Goal: Task Accomplishment & Management: Use online tool/utility

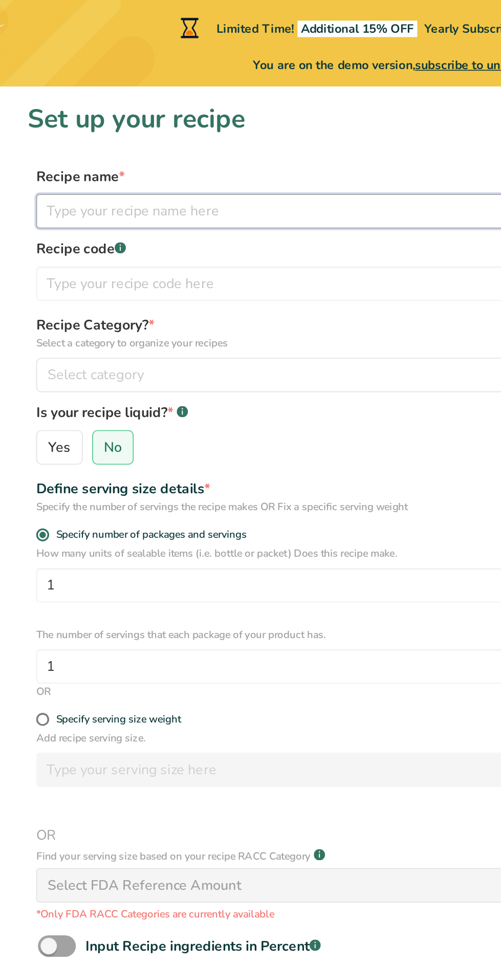
click at [39, 123] on input "text" at bounding box center [250, 125] width 458 height 20
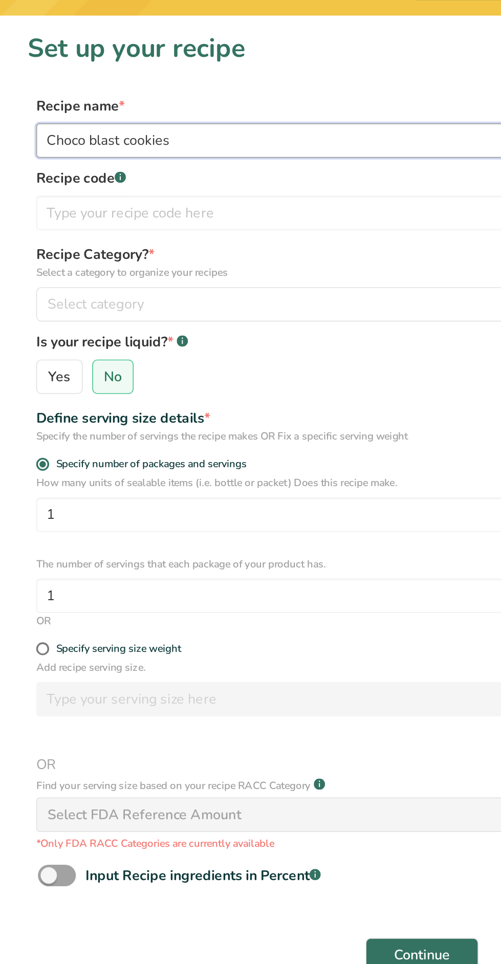
type input "Choco blast cookies"
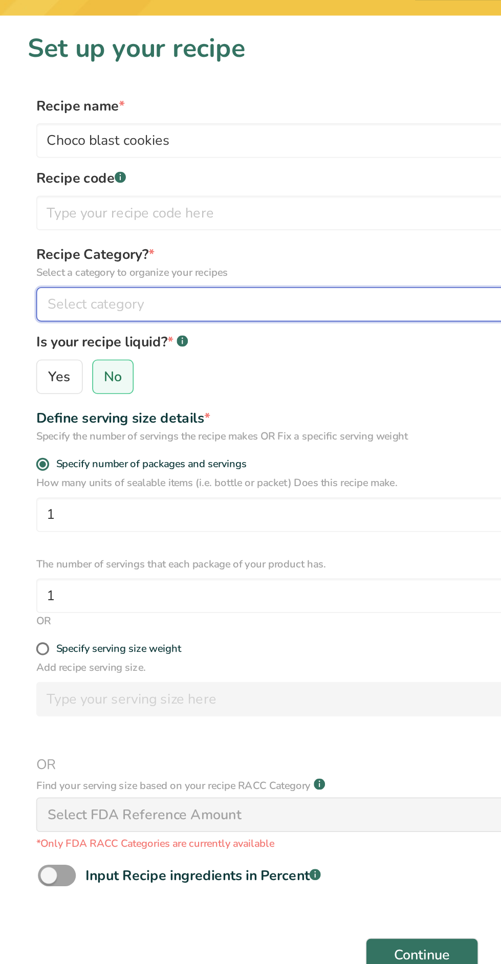
click at [35, 220] on span "Select category" at bounding box center [56, 223] width 57 height 12
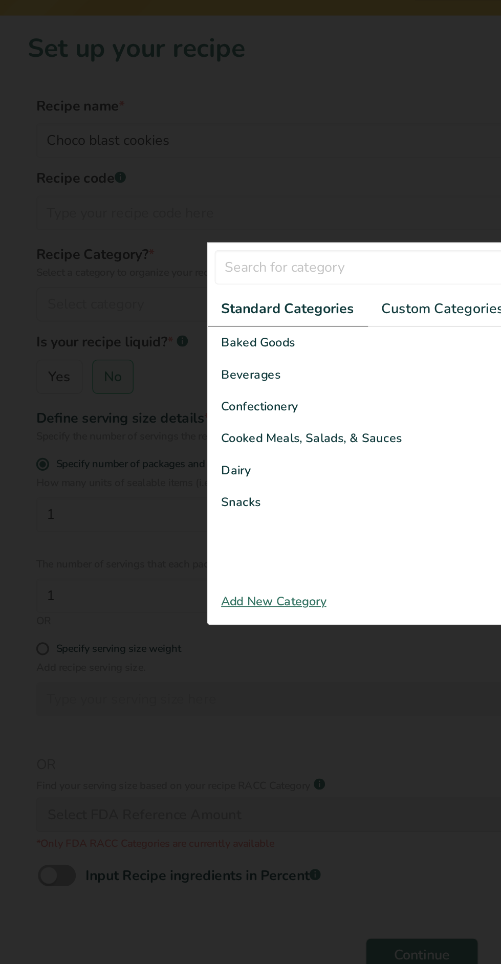
click at [140, 246] on span "Baked Goods" at bounding box center [154, 245] width 44 height 11
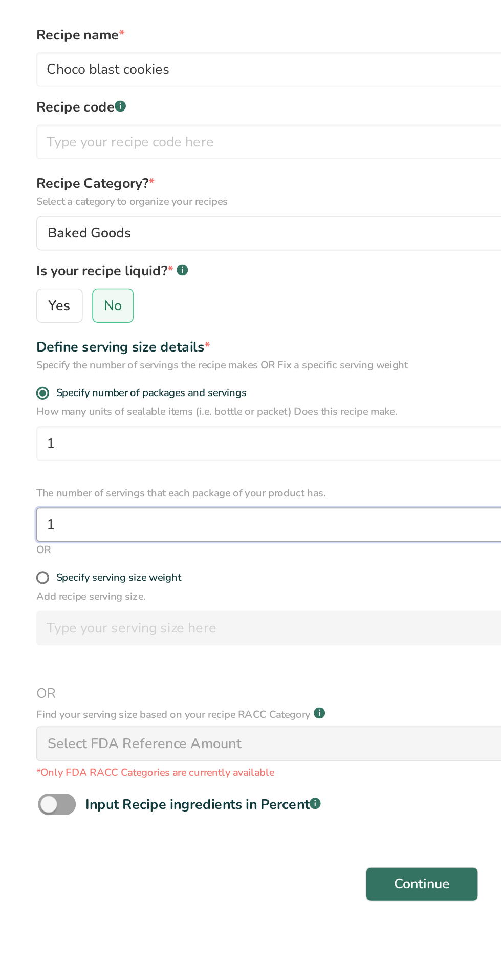
click at [48, 395] on input "1" at bounding box center [250, 395] width 458 height 20
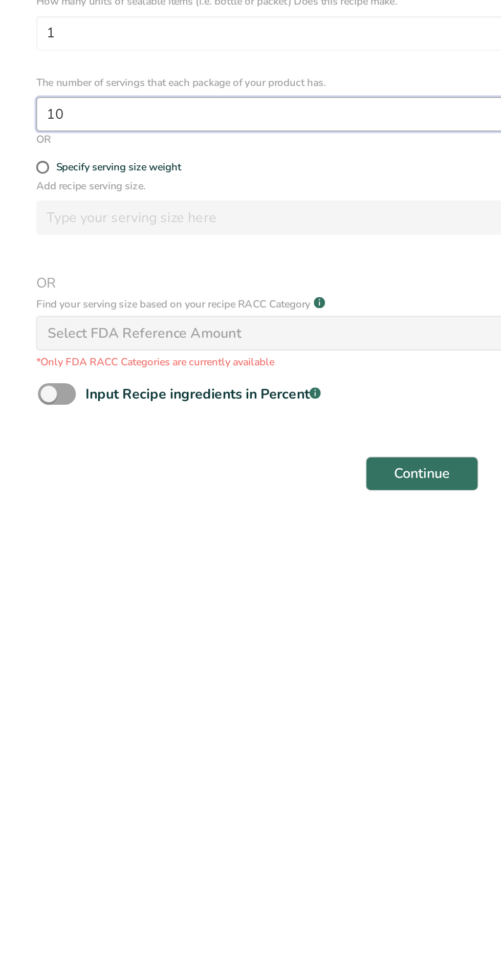
type input "10"
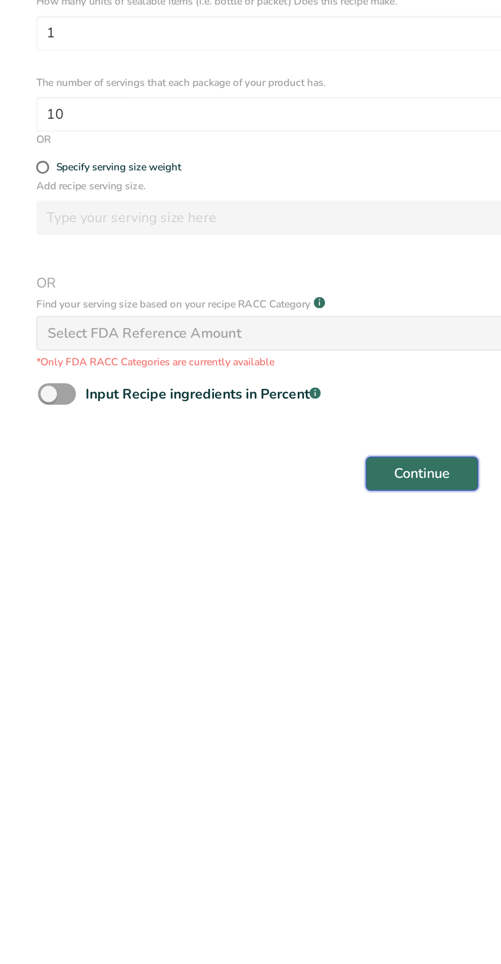
click at [259, 611] on span "Continue" at bounding box center [250, 609] width 33 height 12
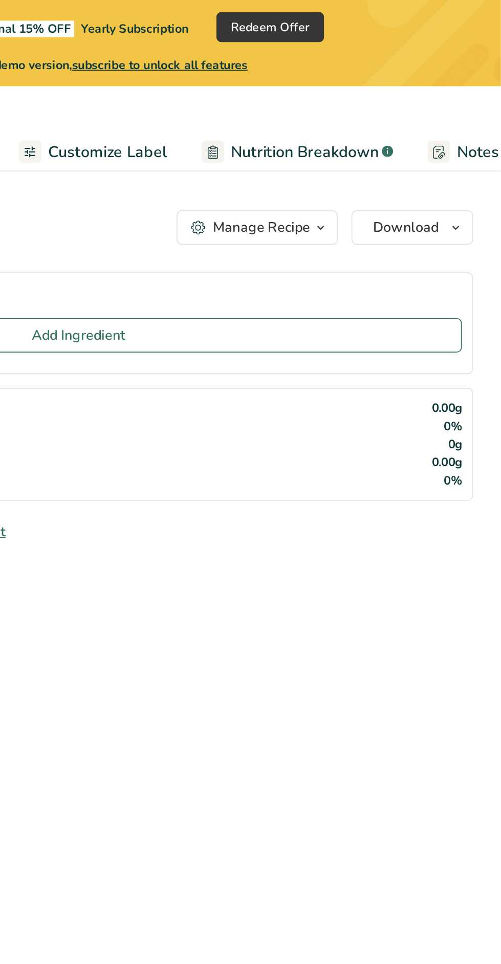
click at [372, 134] on div "Manage Recipe" at bounding box center [359, 135] width 58 height 12
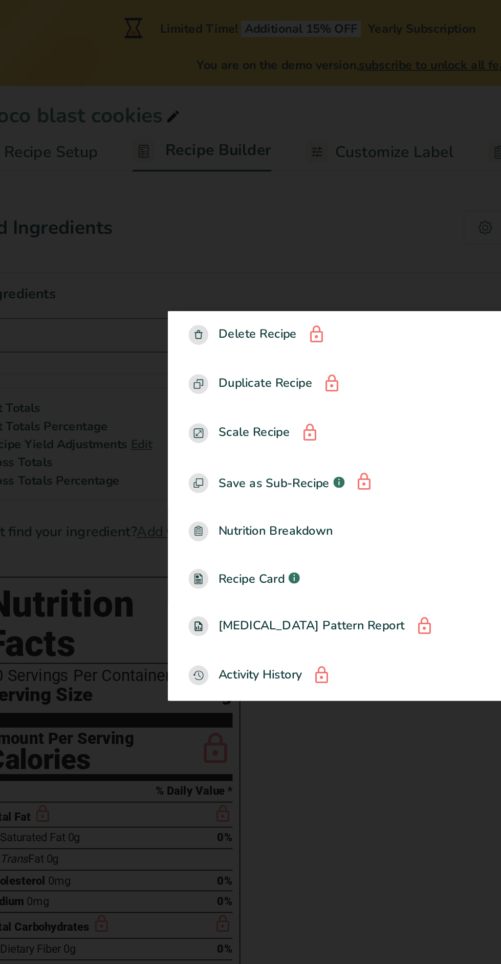
click at [117, 155] on div at bounding box center [250, 482] width 501 height 964
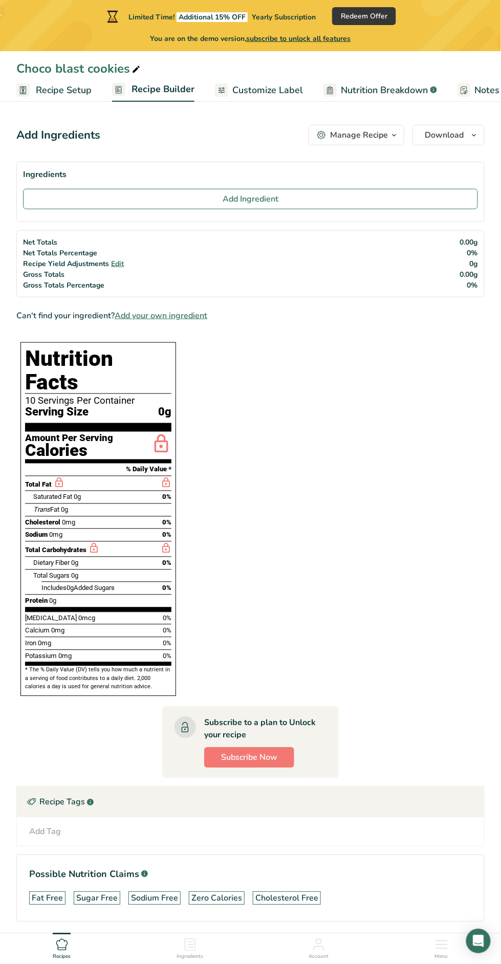
click at [257, 90] on span "Customize Label" at bounding box center [267, 90] width 71 height 14
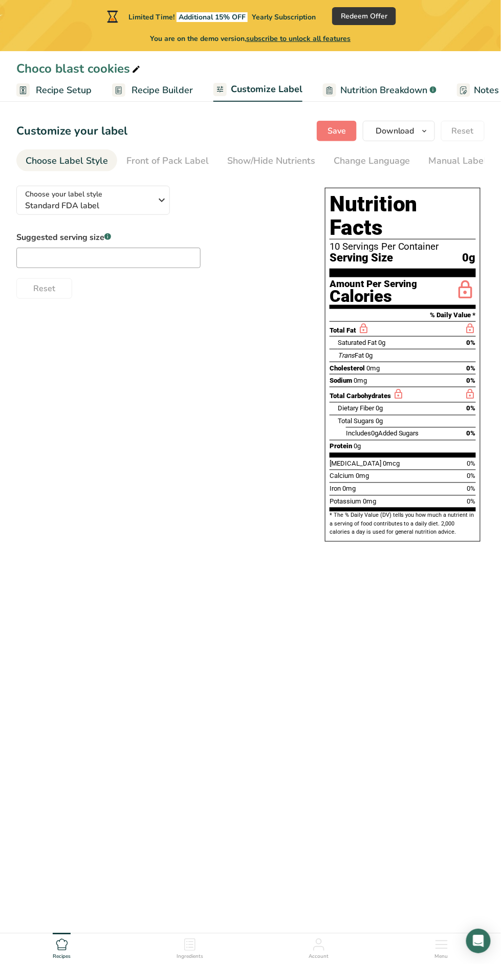
click at [154, 83] on span "Recipe Builder" at bounding box center [162, 90] width 61 height 14
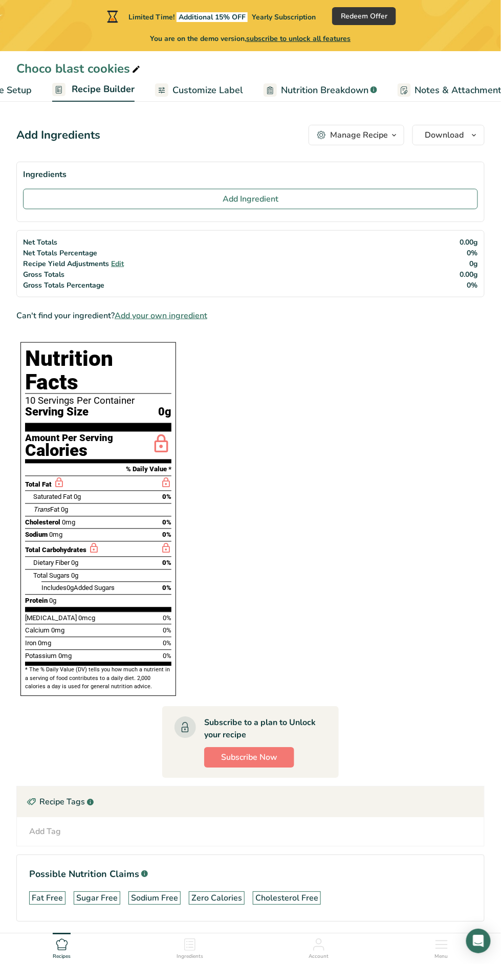
scroll to position [0, 98]
click at [163, 89] on span "Customize Label" at bounding box center [169, 90] width 71 height 14
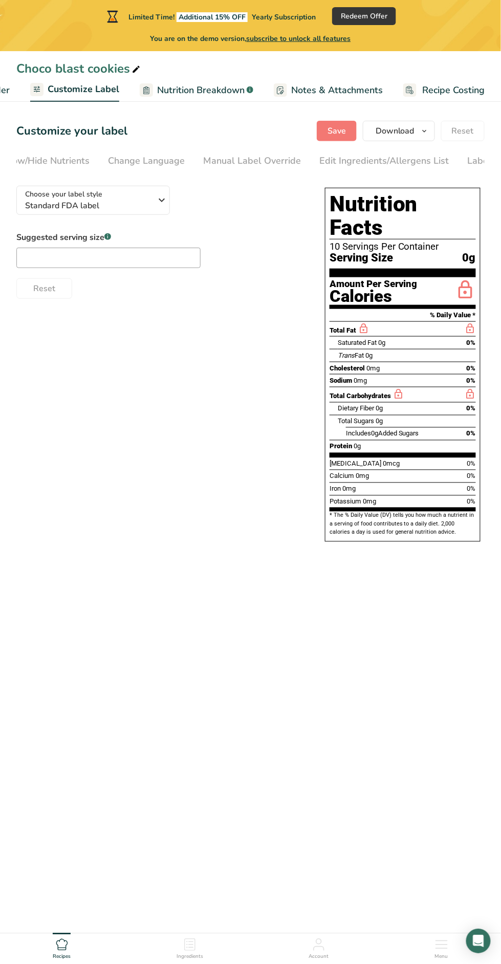
scroll to position [0, 275]
click at [440, 160] on div "Label Extra Info" at bounding box center [453, 161] width 68 height 14
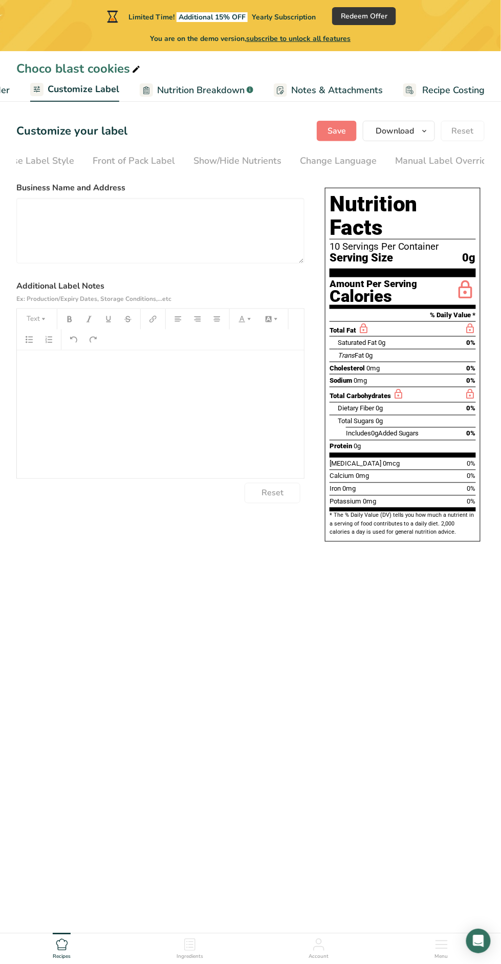
scroll to position [0, 0]
click at [177, 89] on span "Nutrition Breakdown" at bounding box center [201, 90] width 88 height 14
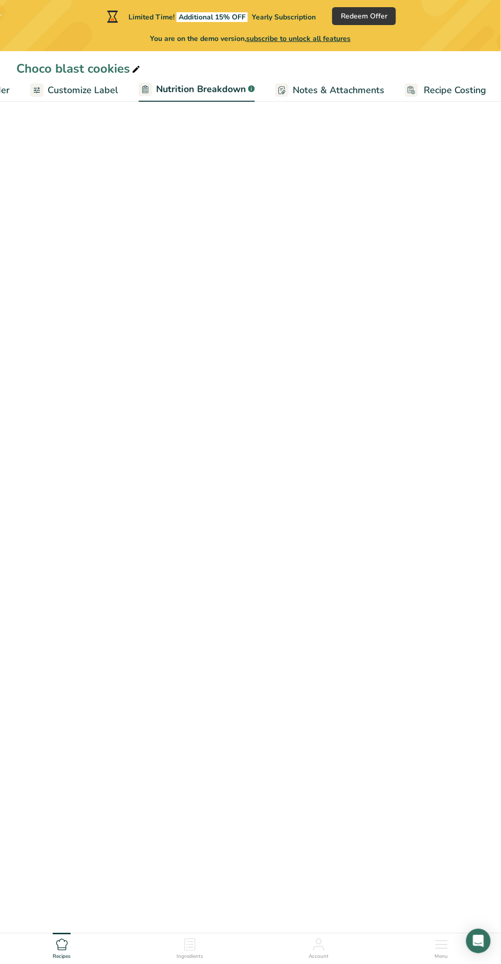
scroll to position [0, 184]
select select "Calories"
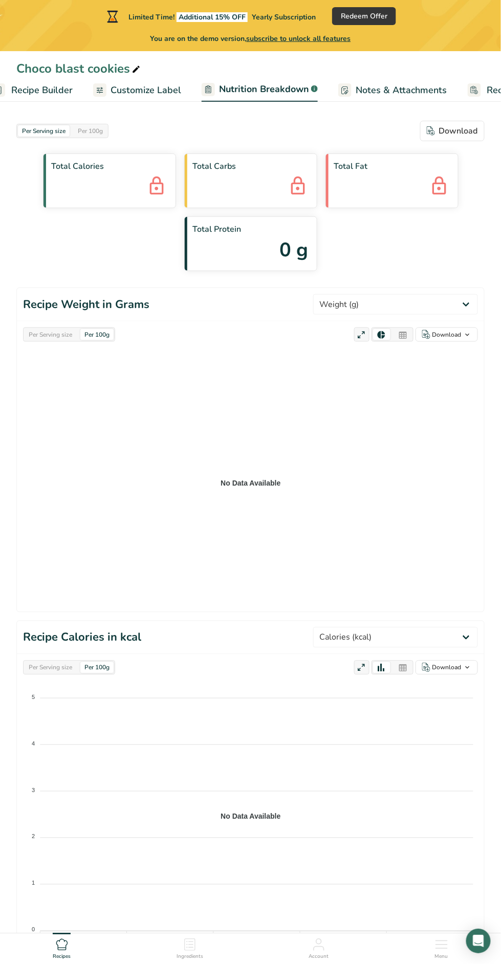
scroll to position [0, 0]
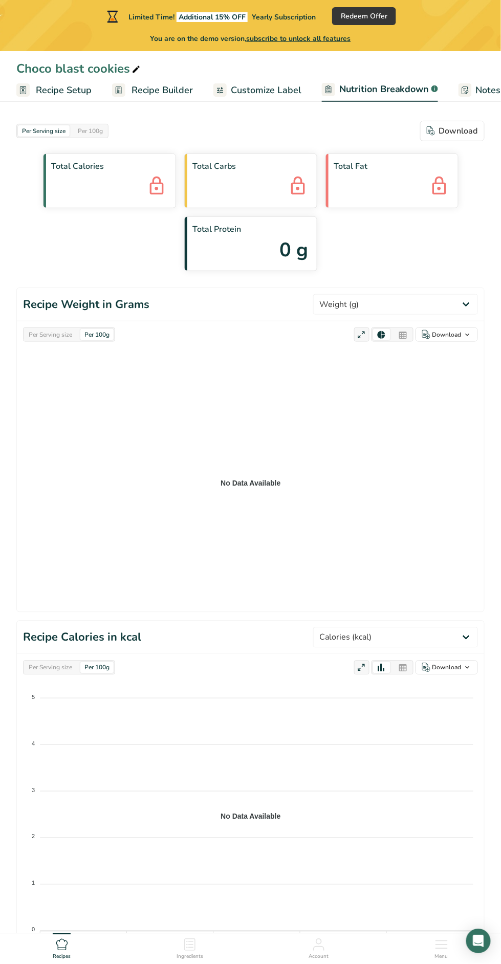
click at [54, 100] on link "Recipe Setup" at bounding box center [53, 90] width 75 height 23
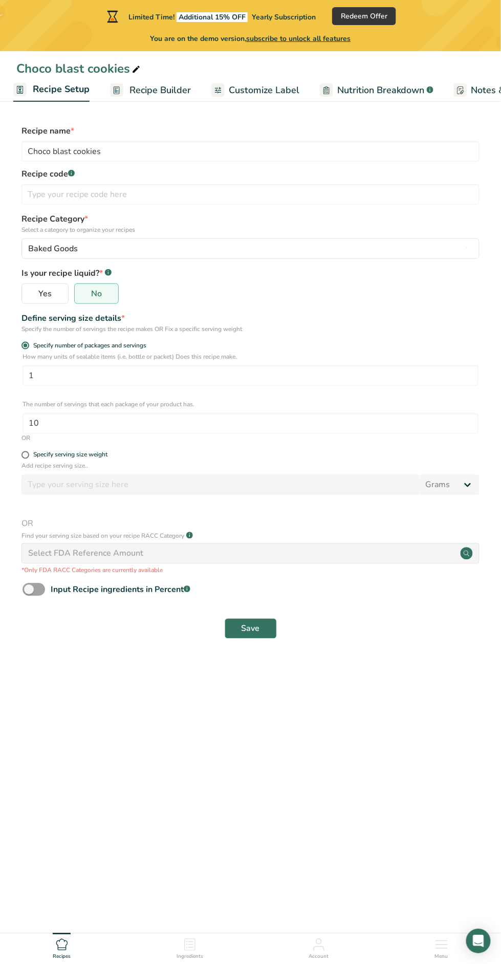
click at [158, 94] on span "Recipe Builder" at bounding box center [160, 90] width 61 height 14
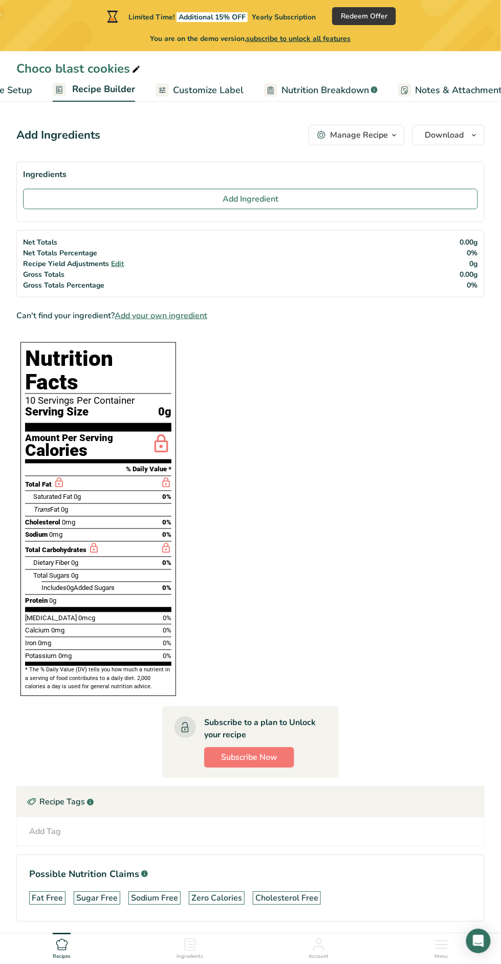
scroll to position [0, 98]
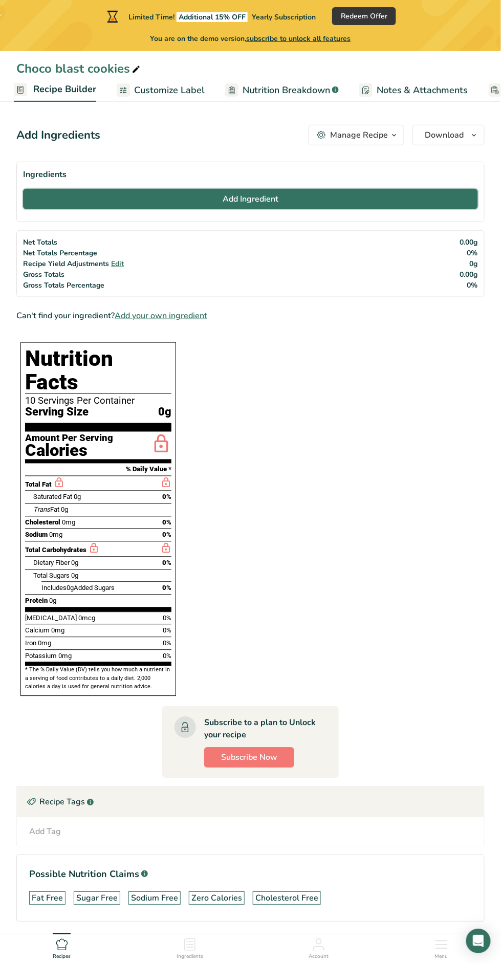
click at [332, 191] on button "Add Ingredient" at bounding box center [250, 199] width 455 height 20
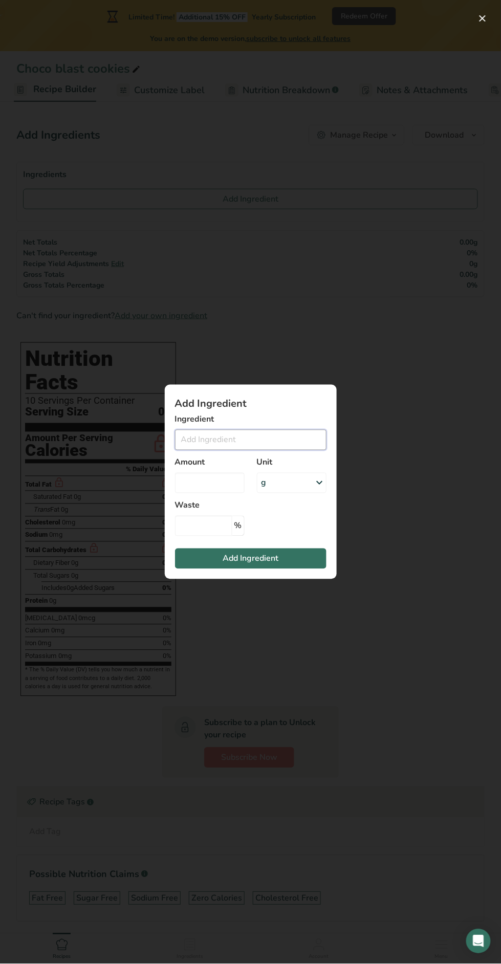
click at [248, 441] on input "Add ingredient modal" at bounding box center [251, 440] width 152 height 20
click at [269, 444] on input "Add ingredient modal" at bounding box center [251, 440] width 152 height 20
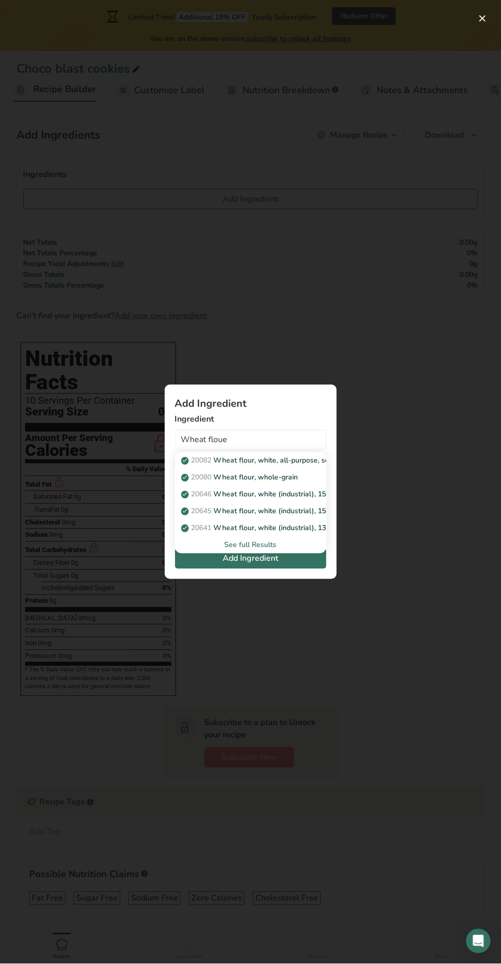
click at [272, 461] on p "20082 Wheat flour, white, all-purpose, self-rising, enriched" at bounding box center [284, 461] width 203 height 11
type input "Wheat flour, white, all-purpose, self-rising, enriched"
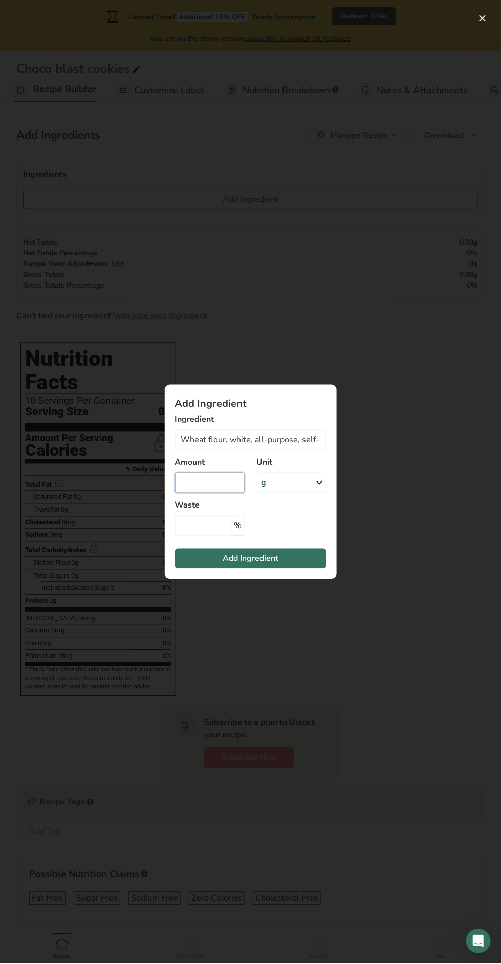
click at [226, 483] on input "Add ingredient modal" at bounding box center [210, 483] width 70 height 20
click at [192, 478] on input "Add ingredient modal" at bounding box center [210, 483] width 70 height 20
type input "80"
click at [218, 550] on button "Add Ingredient" at bounding box center [251, 559] width 152 height 20
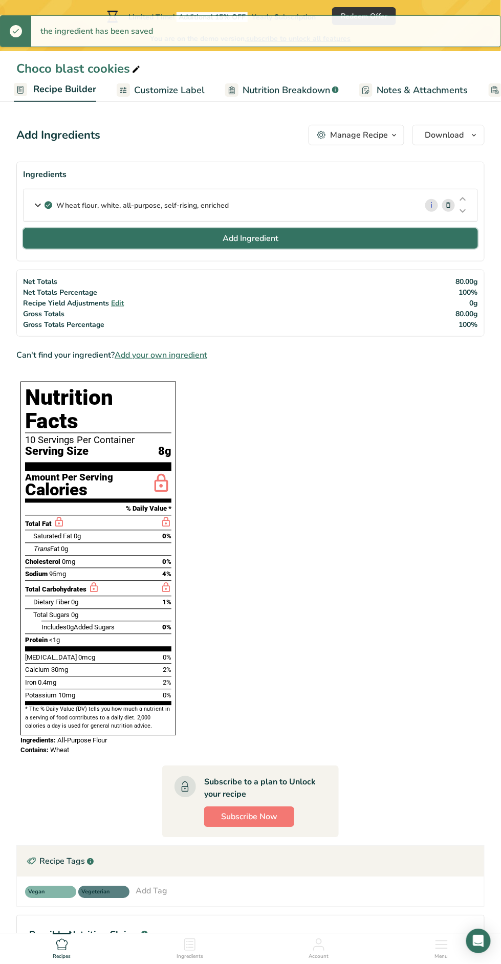
click at [69, 245] on button "Add Ingredient" at bounding box center [250, 238] width 455 height 20
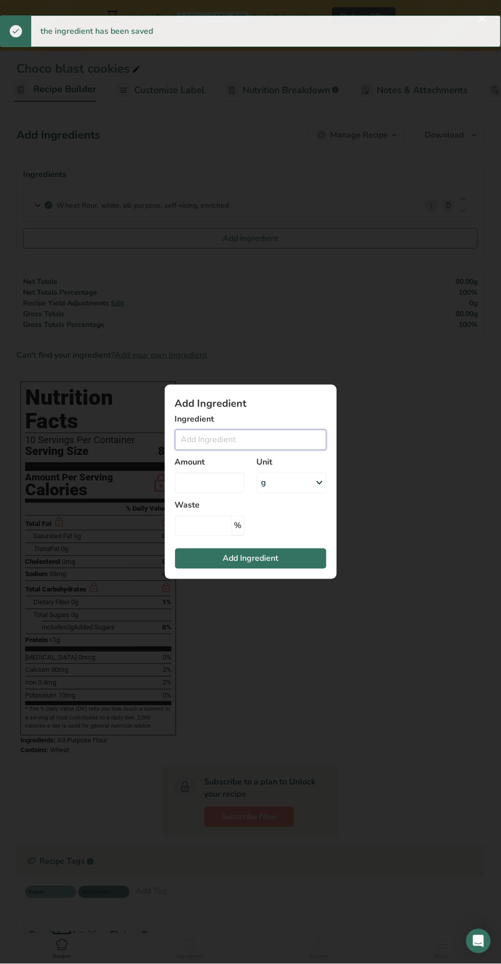
click at [209, 438] on input "Add ingredient modal" at bounding box center [251, 440] width 152 height 20
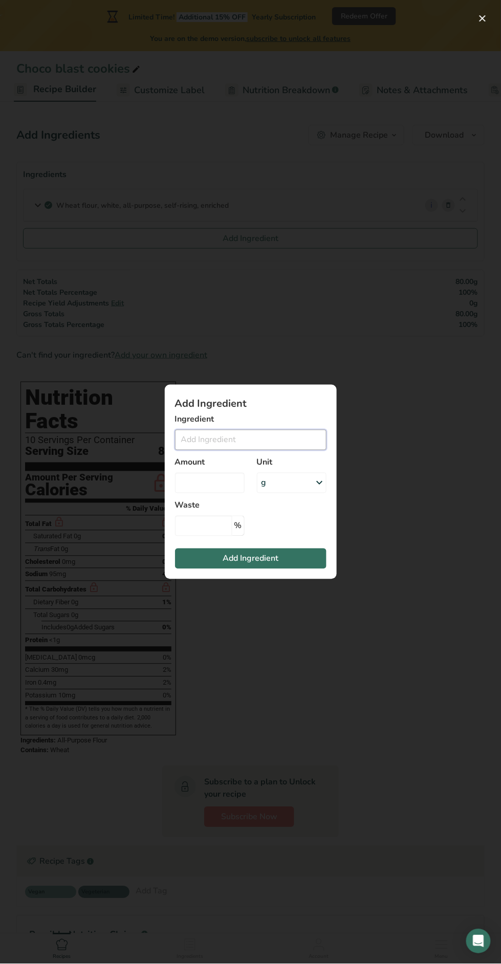
click at [205, 440] on input "Add ingredient modal" at bounding box center [251, 440] width 152 height 20
click at [210, 438] on input "Add ingredient modal" at bounding box center [251, 440] width 152 height 20
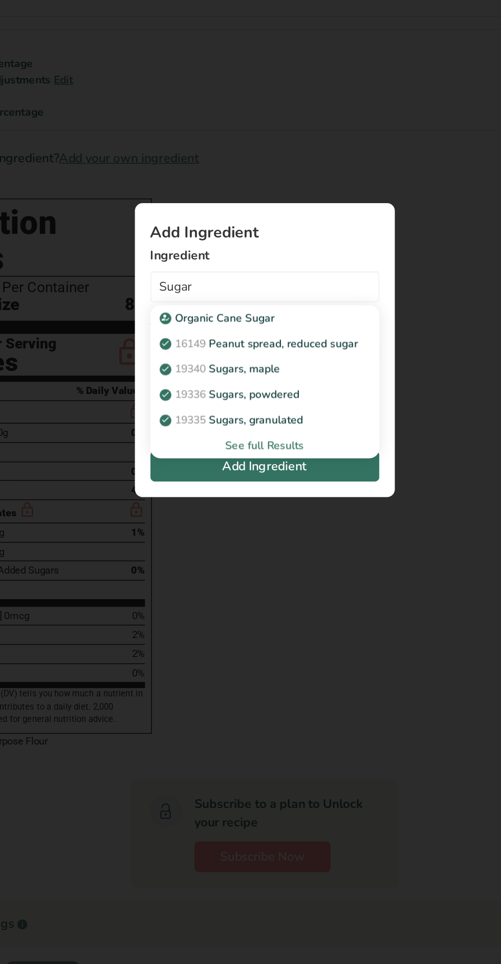
click at [224, 513] on p "19336 Sugars, powdered" at bounding box center [228, 511] width 91 height 11
type input "Sugars, powdered"
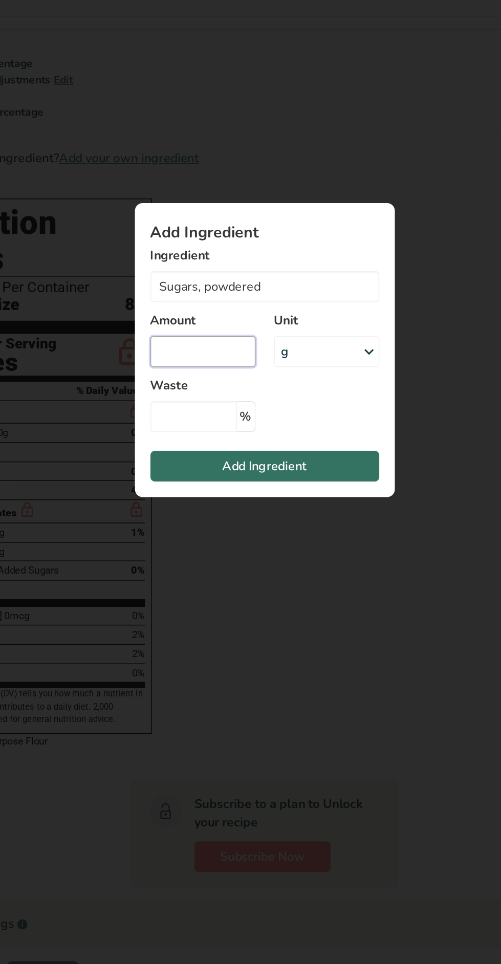
click at [193, 483] on input "Add ingredient modal" at bounding box center [210, 483] width 70 height 20
type input "50"
click at [290, 562] on button "Add Ingredient" at bounding box center [251, 559] width 152 height 20
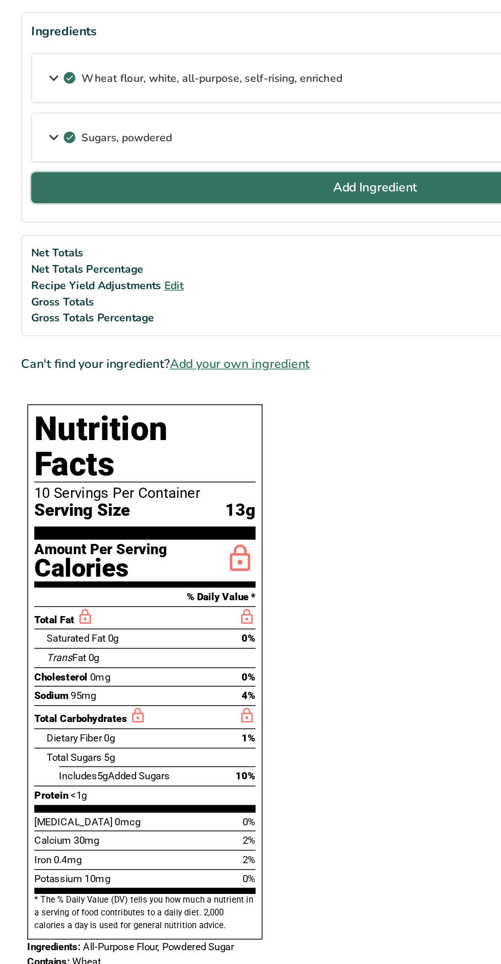
click at [79, 272] on button "Add Ingredient" at bounding box center [250, 278] width 455 height 20
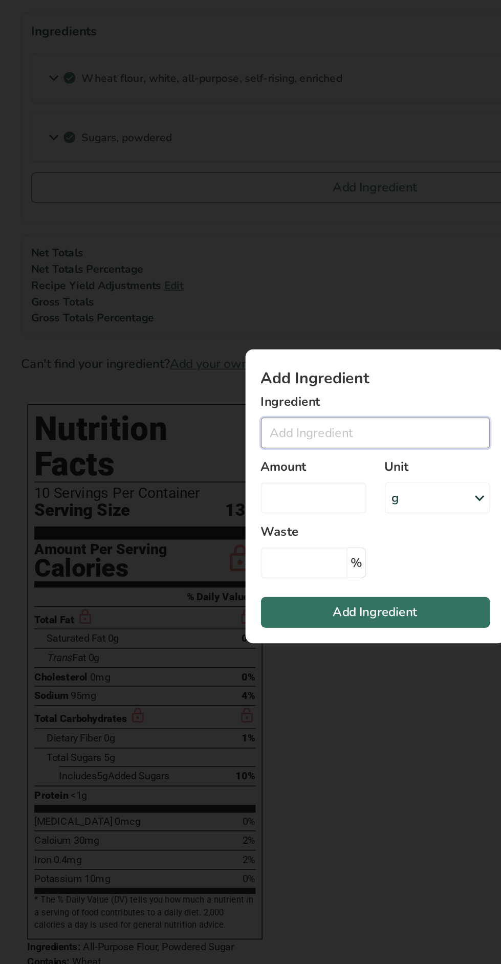
click at [265, 435] on input "Add ingredient modal" at bounding box center [251, 440] width 152 height 20
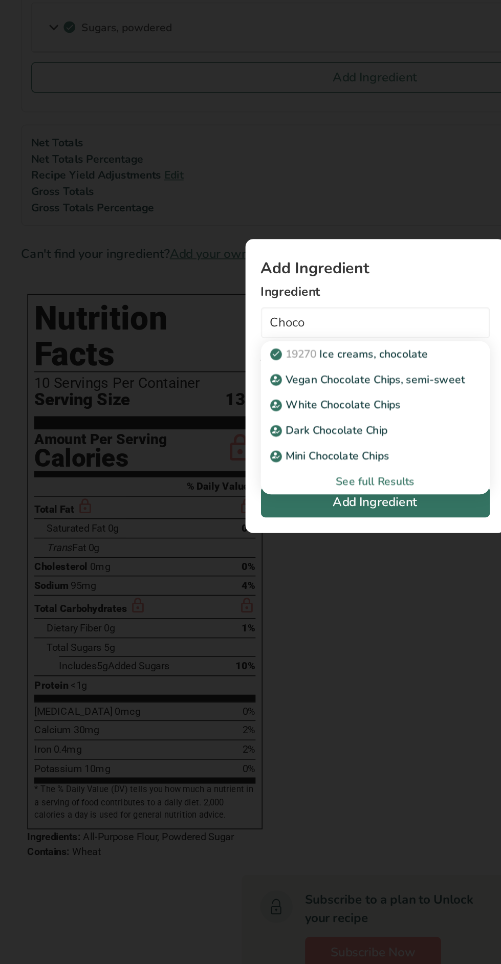
click at [199, 512] on p "Dark Chocolate Chip" at bounding box center [221, 511] width 76 height 11
type input "Dark Chocolate Chip"
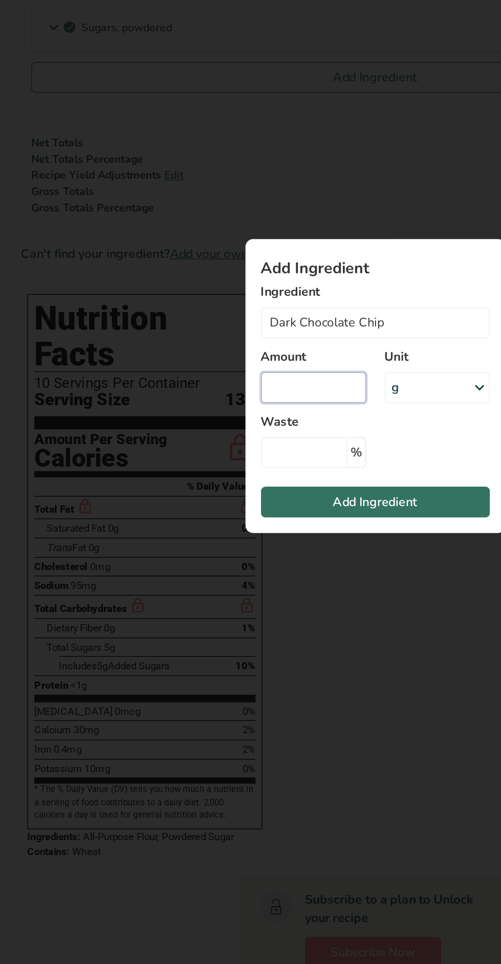
click at [195, 485] on input "Add ingredient modal" at bounding box center [210, 483] width 70 height 20
type input "40"
click at [296, 562] on button "Add Ingredient" at bounding box center [251, 559] width 152 height 20
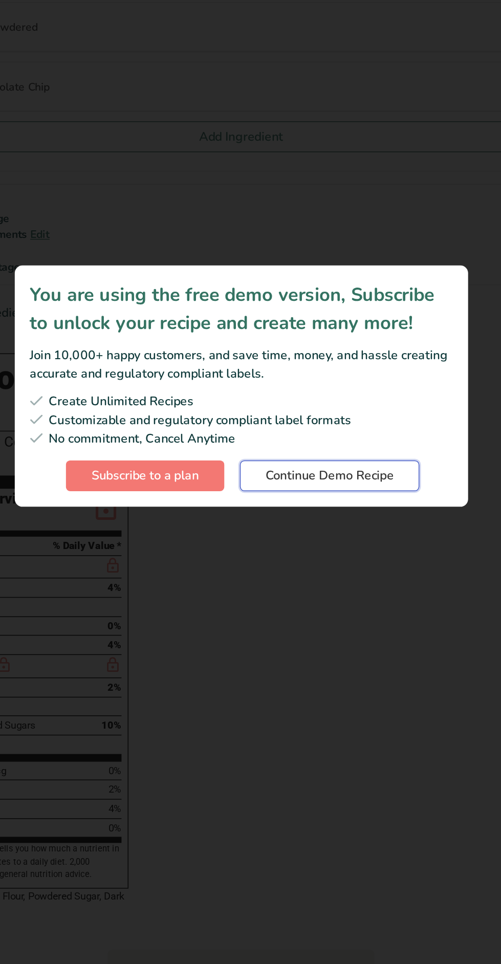
click at [315, 550] on button "Continue Demo Recipe" at bounding box center [309, 541] width 119 height 20
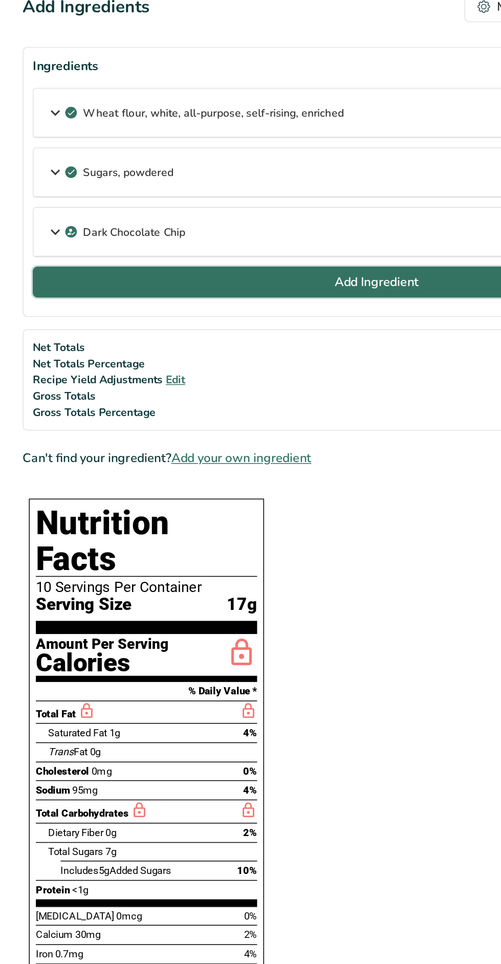
click at [61, 318] on button "Add Ingredient" at bounding box center [250, 317] width 455 height 20
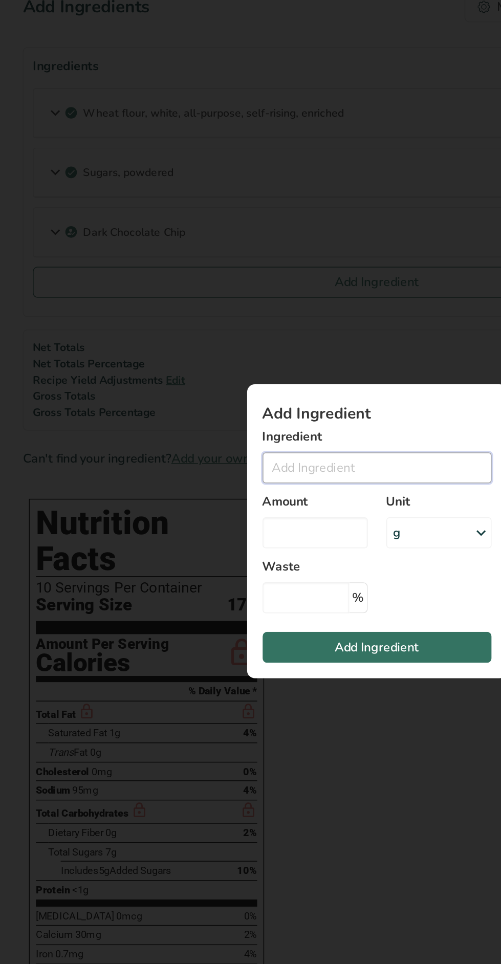
click at [268, 439] on input "Add ingredient modal" at bounding box center [251, 440] width 152 height 20
click at [249, 438] on input "Add ingredient modal" at bounding box center [251, 440] width 152 height 20
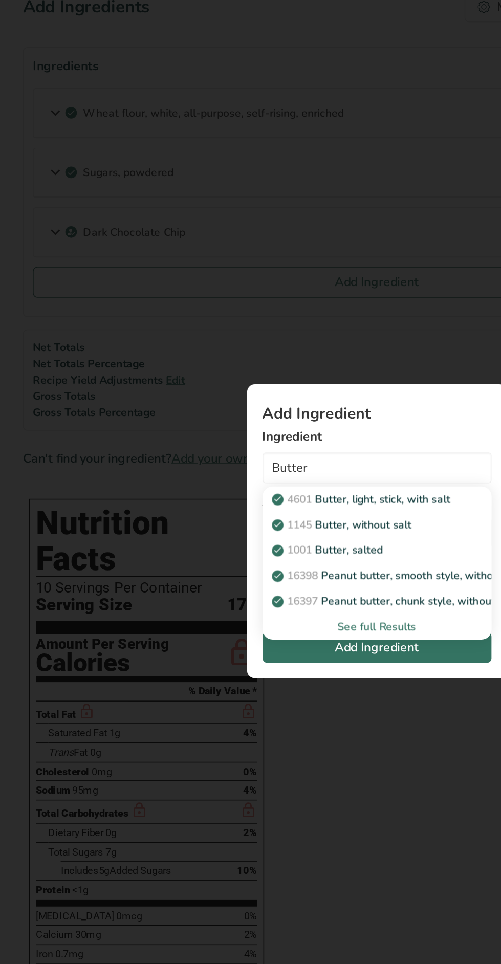
click at [289, 474] on div "1145 Butter, without salt" at bounding box center [242, 477] width 119 height 11
type input "Butter, without salt"
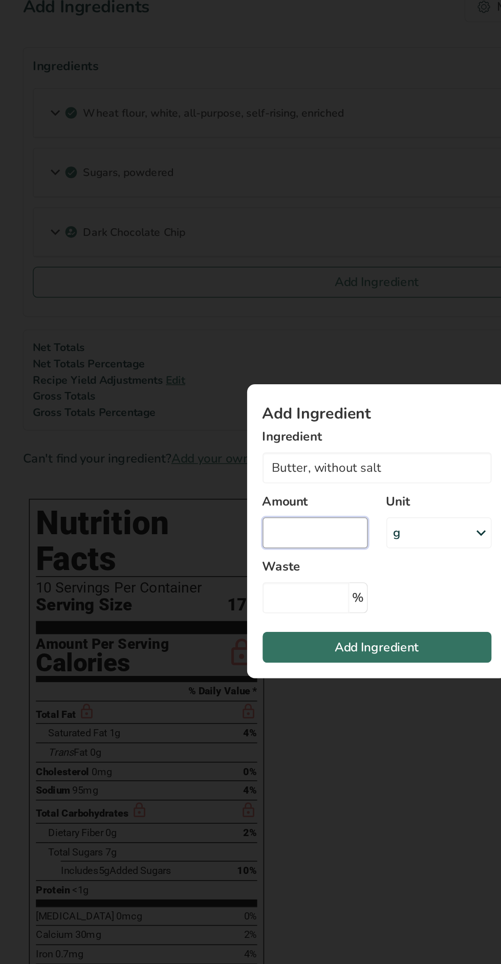
click at [221, 480] on input "Add ingredient modal" at bounding box center [210, 483] width 70 height 20
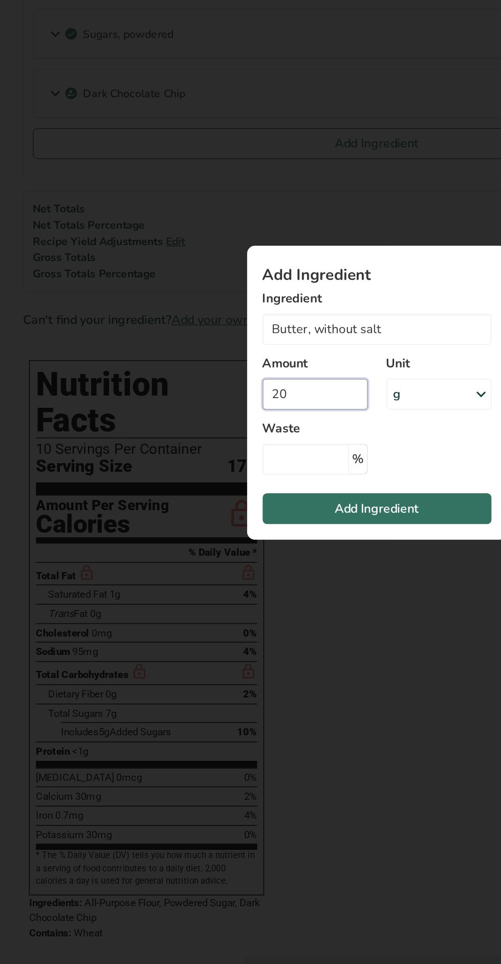
type input "20"
click at [277, 565] on button "Add Ingredient" at bounding box center [251, 559] width 152 height 20
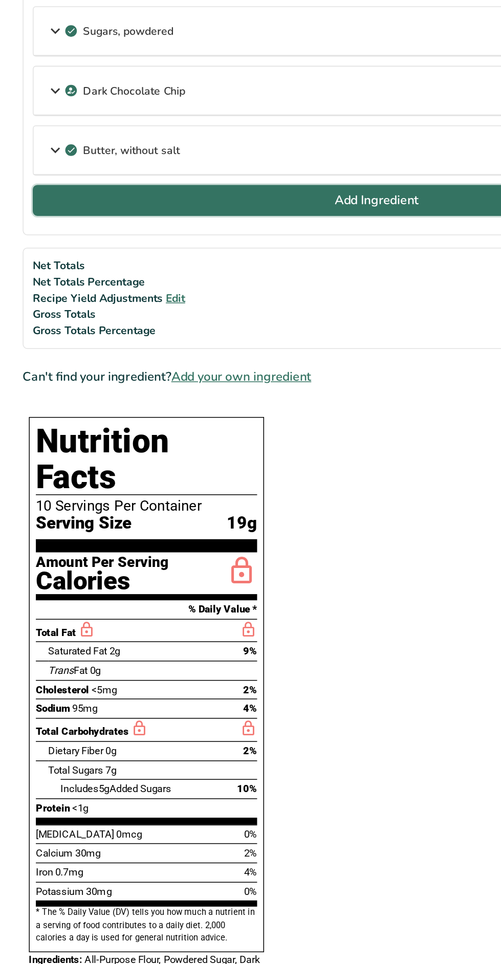
click at [64, 348] on button "Add Ingredient" at bounding box center [250, 357] width 455 height 20
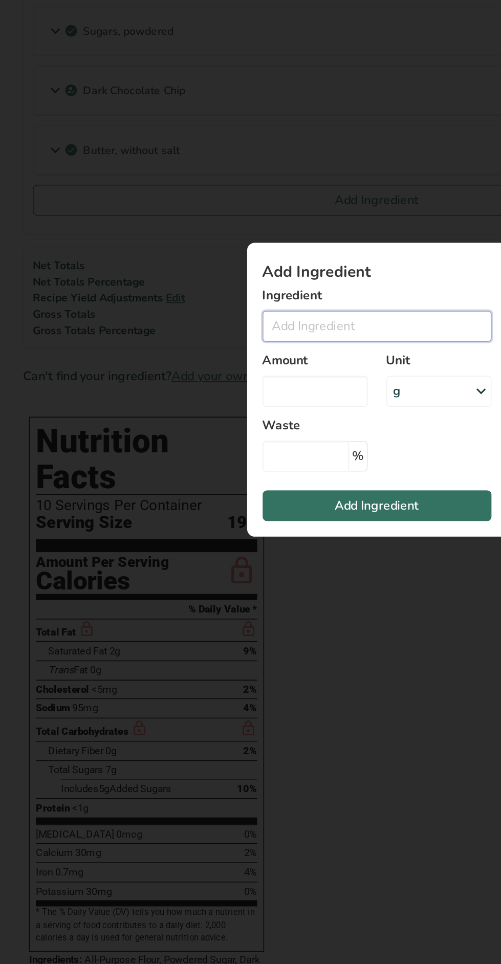
click at [248, 444] on input "Add ingredient modal" at bounding box center [251, 440] width 152 height 20
click at [201, 439] on input "Add ingredient modal" at bounding box center [251, 440] width 152 height 20
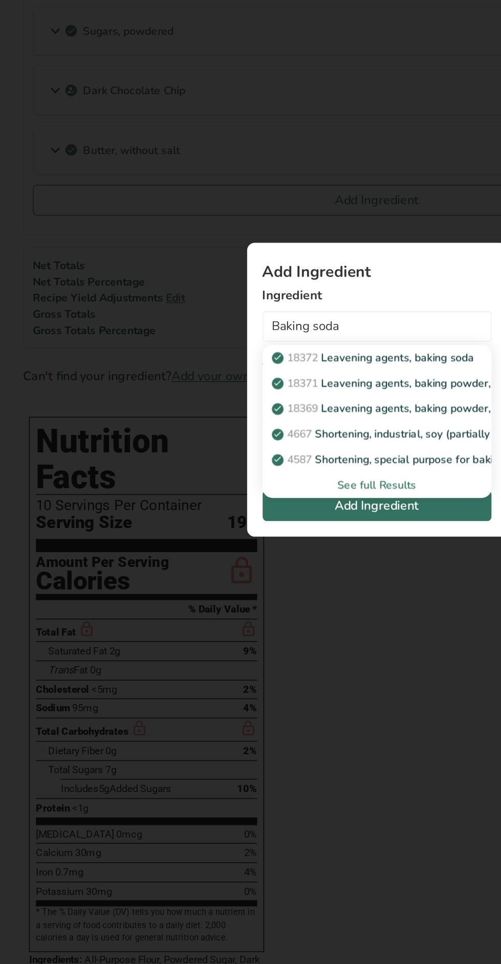
click at [286, 459] on p "18372 Leavening agents, baking soda" at bounding box center [249, 461] width 132 height 11
type input "Leavening agents, baking soda"
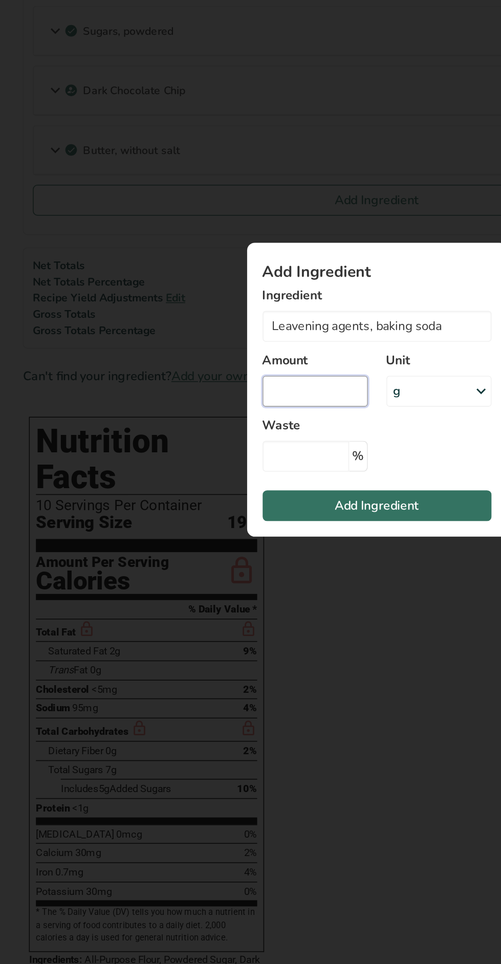
click at [220, 481] on input "Add ingredient modal" at bounding box center [210, 483] width 70 height 20
type input "1.5"
click at [295, 562] on button "Add Ingredient" at bounding box center [251, 559] width 152 height 20
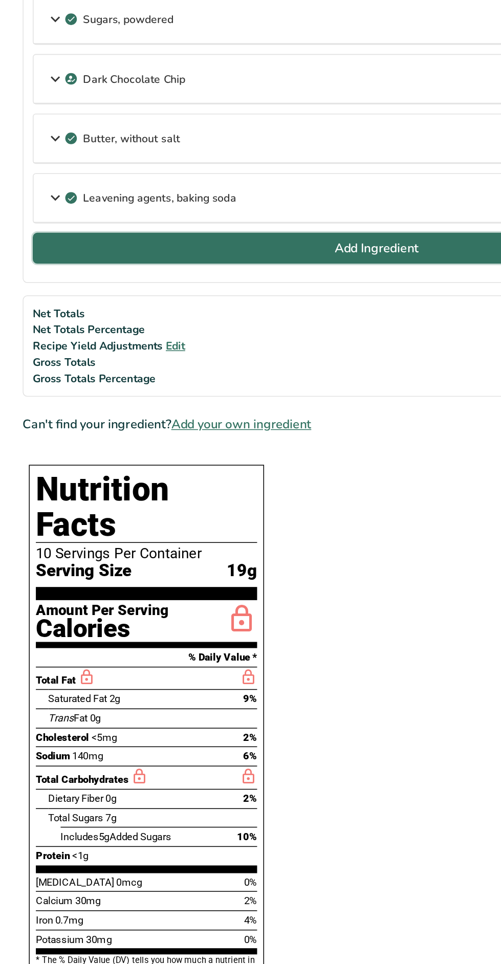
click at [61, 400] on button "Add Ingredient" at bounding box center [250, 396] width 455 height 20
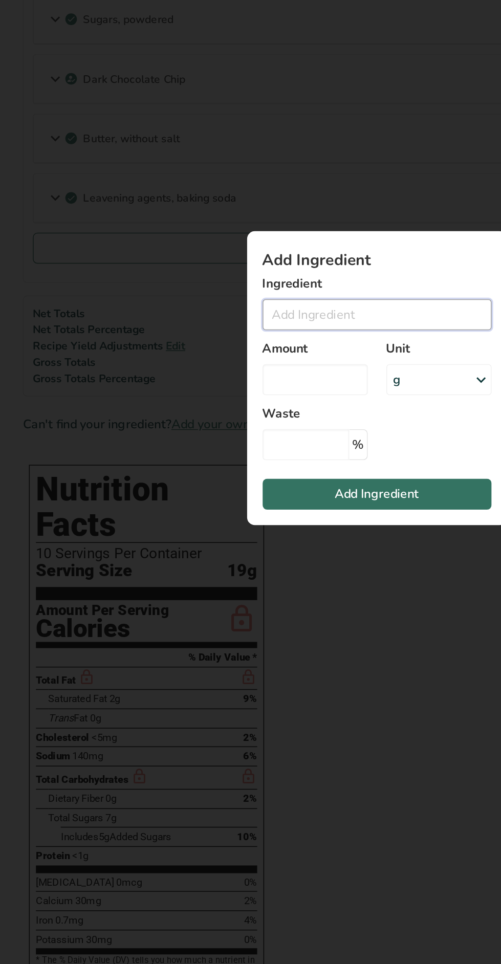
click at [262, 443] on input "Add ingredient modal" at bounding box center [251, 440] width 152 height 20
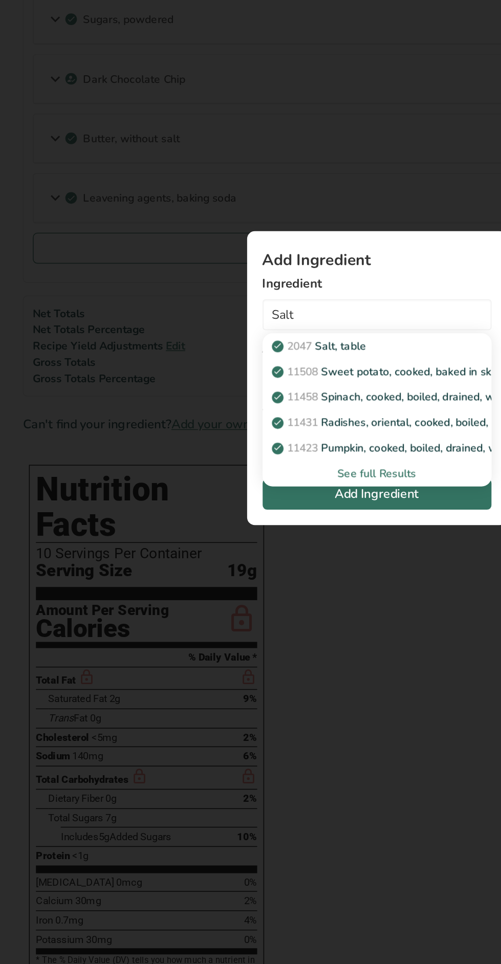
click at [222, 456] on p "2047 Salt, table" at bounding box center [213, 461] width 60 height 11
type input "Salt, table"
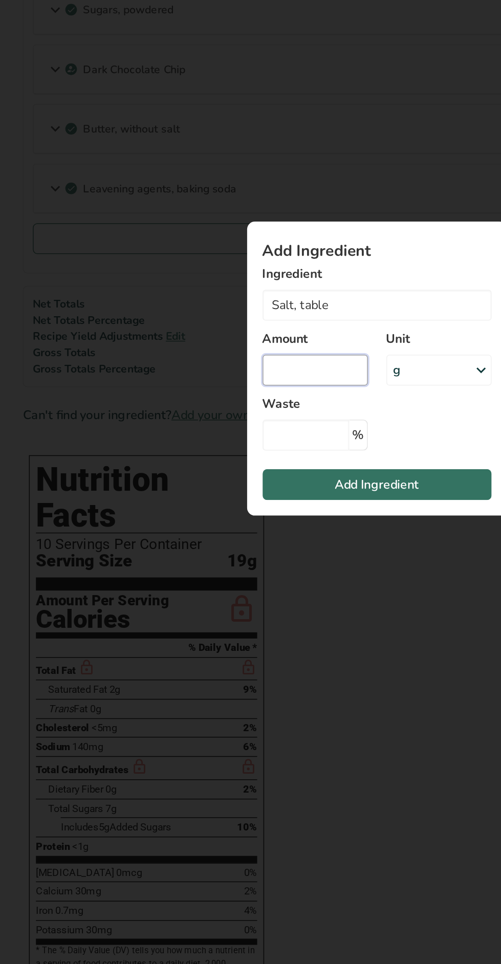
click at [192, 487] on input "Add ingredient modal" at bounding box center [210, 483] width 70 height 20
type input "1"
click at [292, 556] on button "Add Ingredient" at bounding box center [251, 559] width 152 height 20
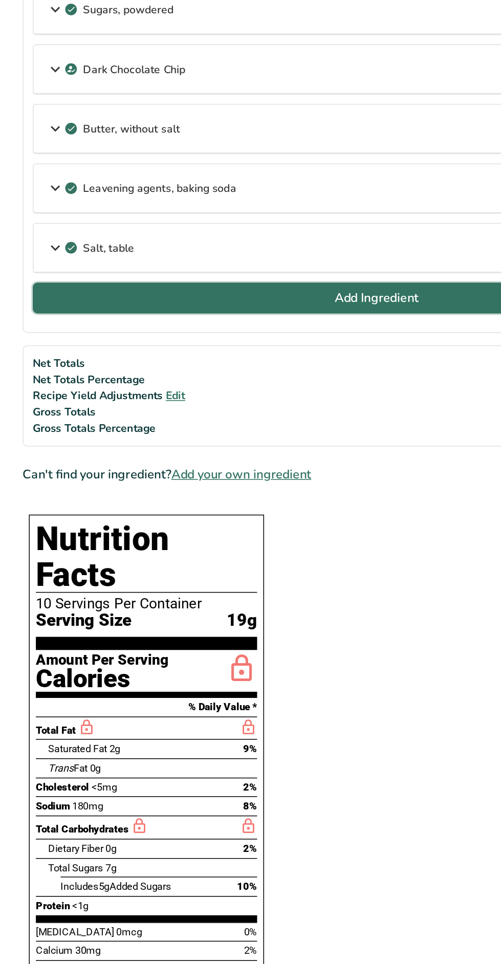
click at [253, 435] on span "Add Ingredient" at bounding box center [251, 435] width 56 height 12
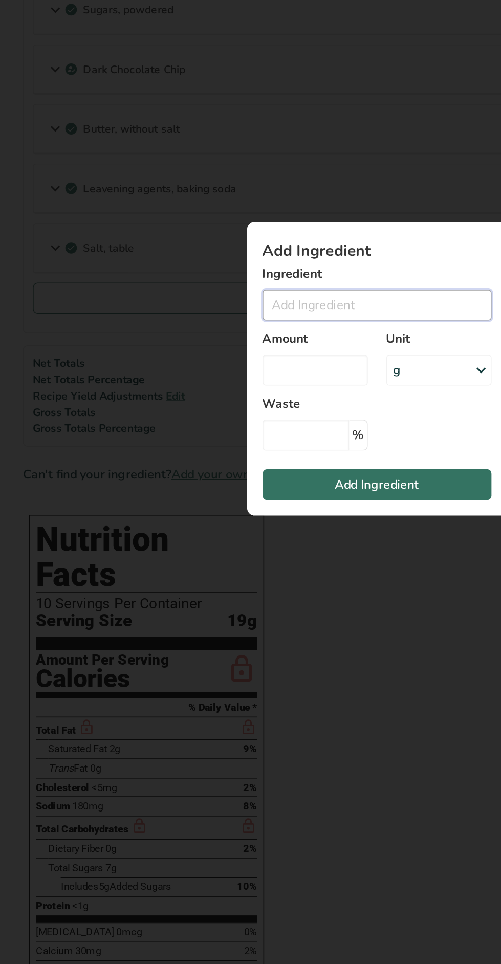
click at [255, 441] on input "Add ingredient modal" at bounding box center [251, 440] width 152 height 20
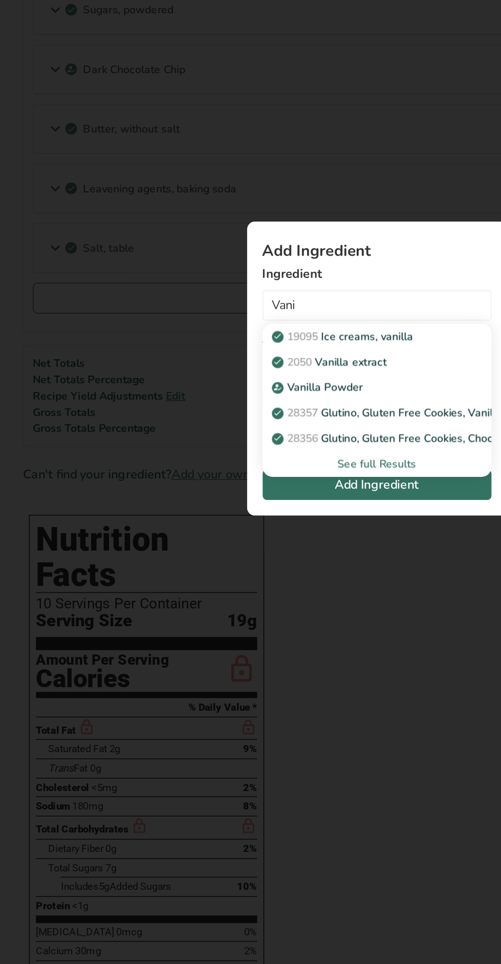
click at [270, 482] on div "2050 Vanilla extract" at bounding box center [242, 477] width 119 height 11
type input "Vanilla extract"
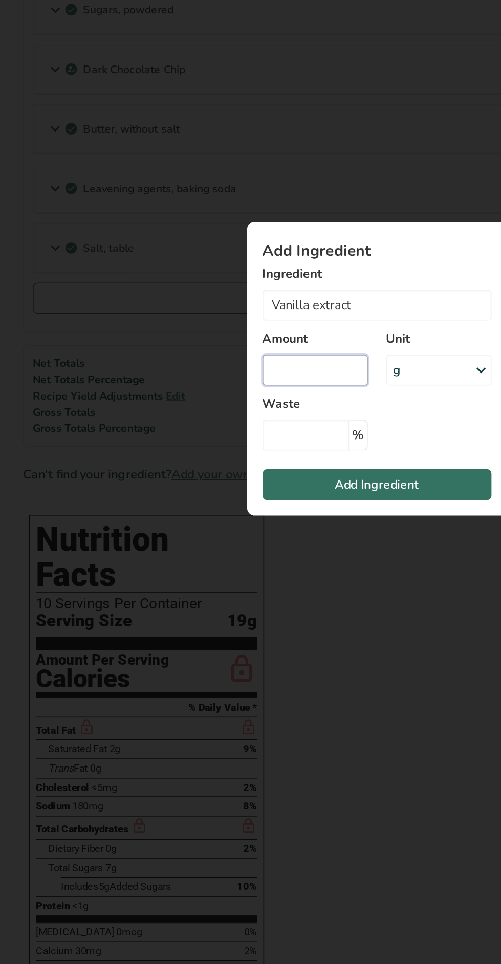
click at [214, 481] on input "Add ingredient modal" at bounding box center [210, 483] width 70 height 20
click at [214, 484] on input "Add ingredient modal" at bounding box center [210, 483] width 70 height 20
type input "0.5"
click at [290, 563] on button "Add Ingredient" at bounding box center [251, 559] width 152 height 20
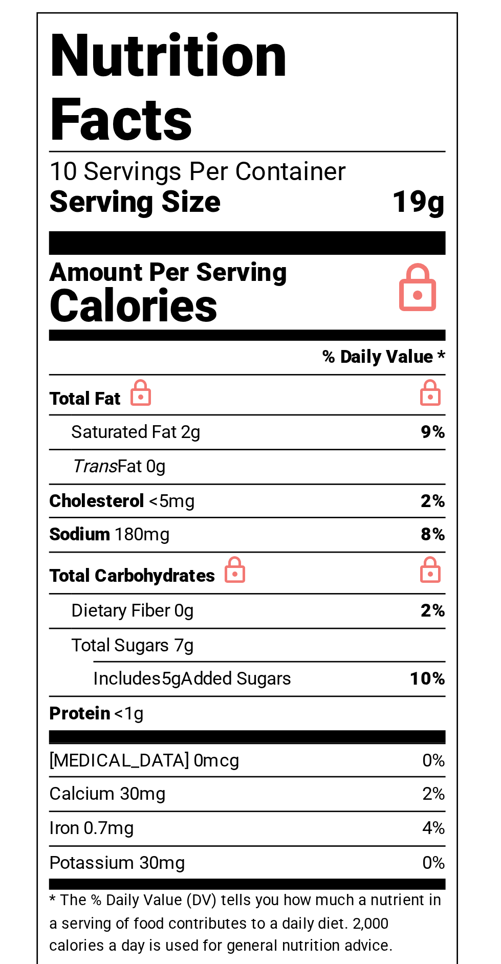
scroll to position [118, 0]
